Goal: Transaction & Acquisition: Purchase product/service

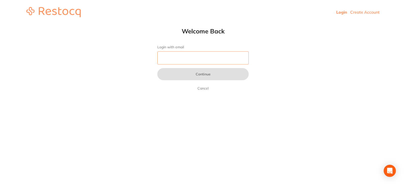
click at [194, 60] on input "Login with email" at bounding box center [202, 57] width 91 height 13
type input "[EMAIL_ADDRESS][DOMAIN_NAME]"
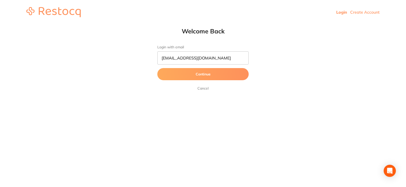
click at [189, 76] on button "Continue" at bounding box center [202, 74] width 91 height 12
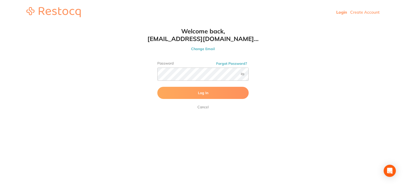
click at [186, 92] on button "Log In" at bounding box center [202, 93] width 91 height 12
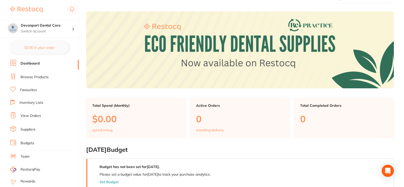
scroll to position [25, 0]
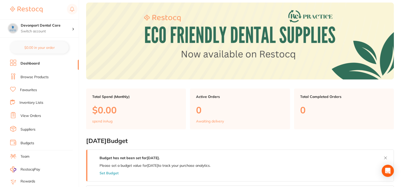
click at [35, 62] on link "Dashboard" at bounding box center [30, 63] width 19 height 5
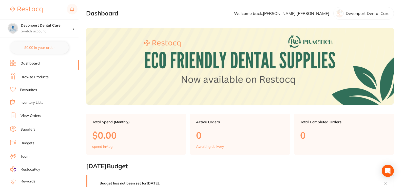
click at [33, 75] on link "Browse Products" at bounding box center [35, 77] width 28 height 5
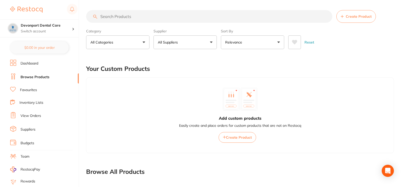
click at [140, 16] on input "search" at bounding box center [209, 16] width 246 height 13
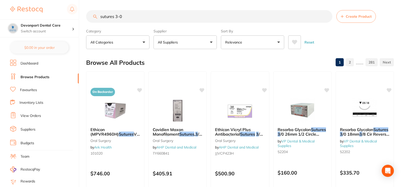
type input "sutures 3-0"
